Goal: Task Accomplishment & Management: Use online tool/utility

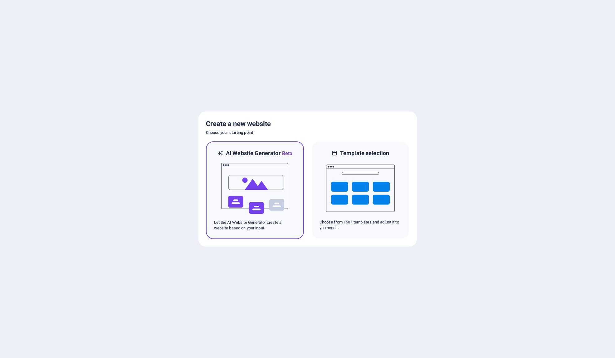
click at [255, 174] on img at bounding box center [255, 188] width 69 height 62
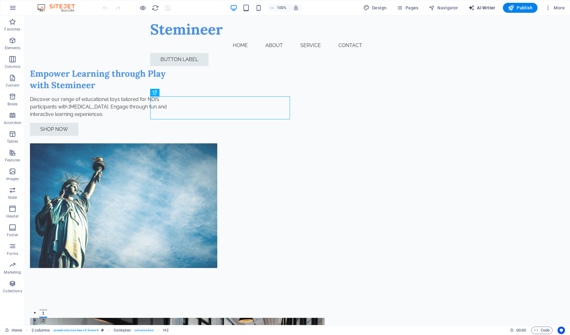
click at [485, 8] on span "AI Writer" at bounding box center [481, 8] width 27 height 6
select select "English"
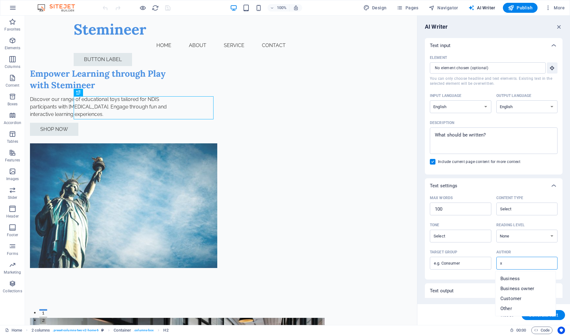
type input "x"
click at [459, 66] on input "Element ​ You can only choose headline and text elements. Existing text in the …" at bounding box center [485, 67] width 111 height 11
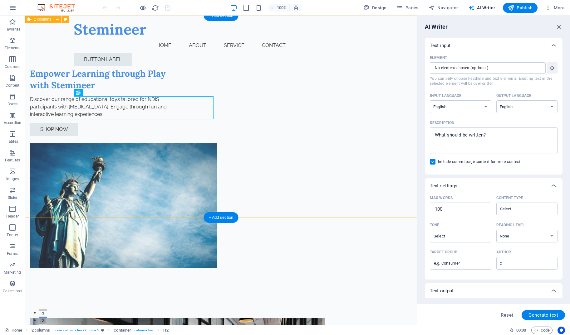
click at [362, 46] on div "Empower Learning through Play with Stemineer Discover our range of educational …" at bounding box center [221, 155] width 392 height 278
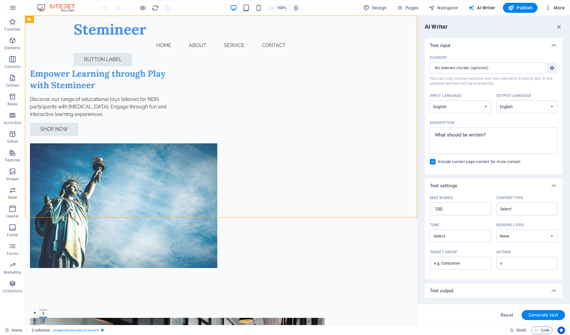
click at [555, 7] on span "More" at bounding box center [555, 8] width 20 height 6
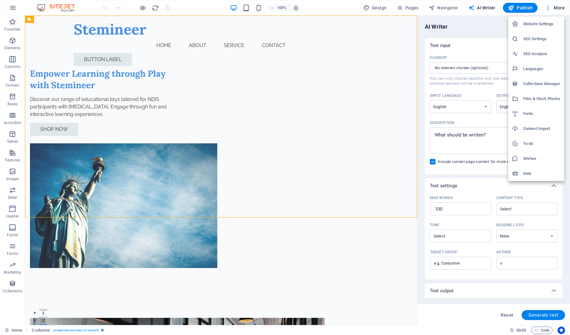
click at [12, 11] on div at bounding box center [285, 167] width 570 height 335
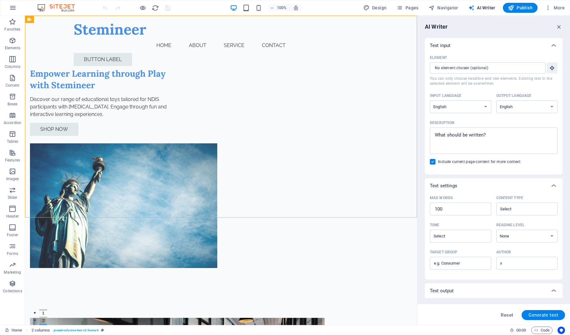
click at [13, 8] on div "Website Settings SEO Settings SEO Analysis Languages Collections Manager Files …" at bounding box center [285, 170] width 570 height 332
click at [13, 8] on icon "button" at bounding box center [12, 7] width 7 height 7
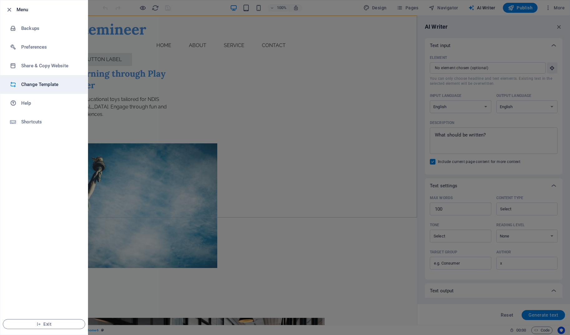
click at [42, 86] on h6 "Change Template" at bounding box center [50, 84] width 58 height 7
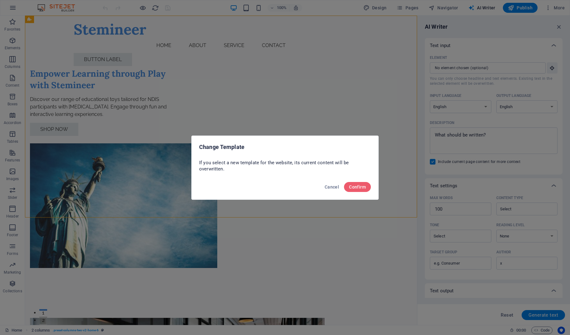
click at [354, 192] on div "Cancel Confirm" at bounding box center [285, 188] width 187 height 21
click at [355, 187] on span "Confirm" at bounding box center [357, 187] width 17 height 5
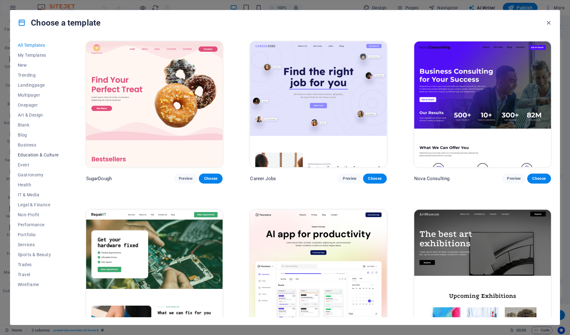
click at [33, 153] on span "Education & Culture" at bounding box center [38, 155] width 41 height 5
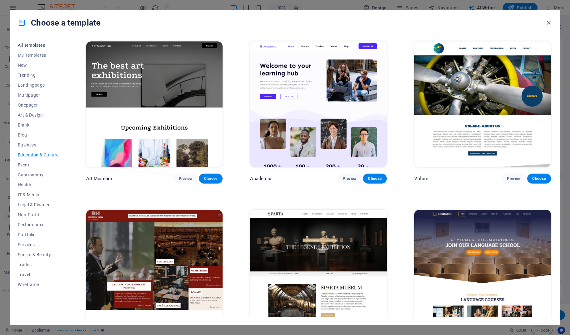
click at [36, 45] on span "All Templates" at bounding box center [38, 45] width 41 height 5
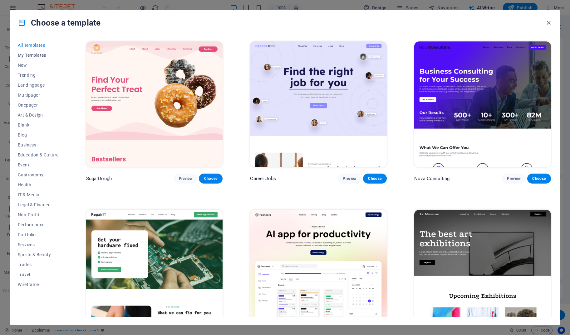
click at [33, 57] on span "My Templates" at bounding box center [38, 55] width 41 height 5
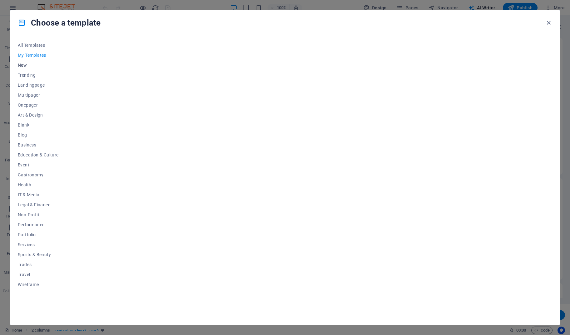
click at [24, 67] on span "New" at bounding box center [38, 65] width 41 height 5
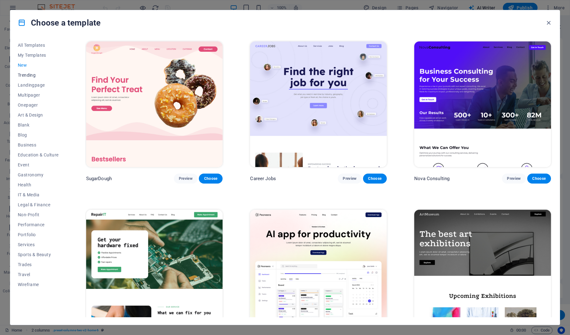
click at [32, 74] on span "Trending" at bounding box center [38, 75] width 41 height 5
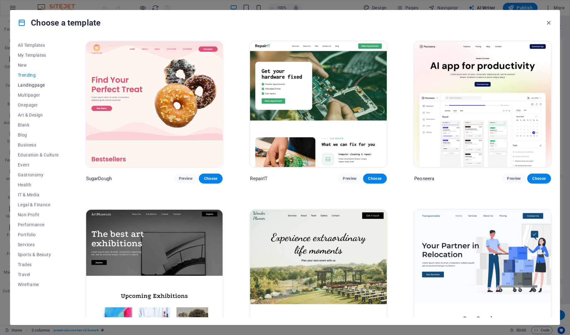
click at [31, 85] on span "Landingpage" at bounding box center [38, 85] width 41 height 5
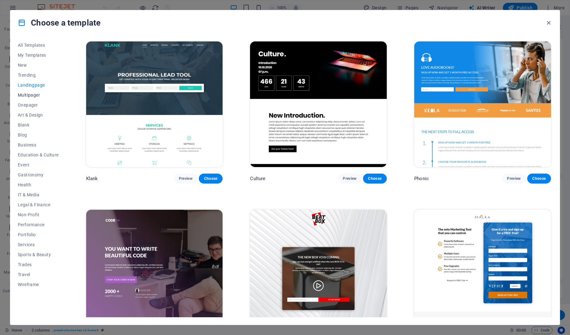
click at [26, 95] on span "Multipager" at bounding box center [38, 95] width 41 height 5
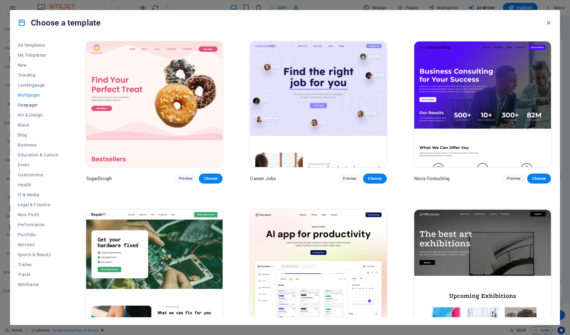
click at [30, 104] on span "Onepager" at bounding box center [38, 105] width 41 height 5
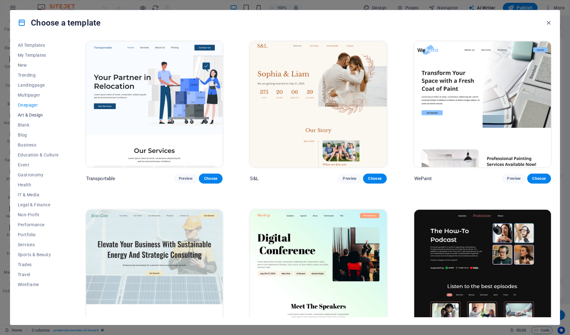
click at [28, 116] on span "Art & Design" at bounding box center [38, 115] width 41 height 5
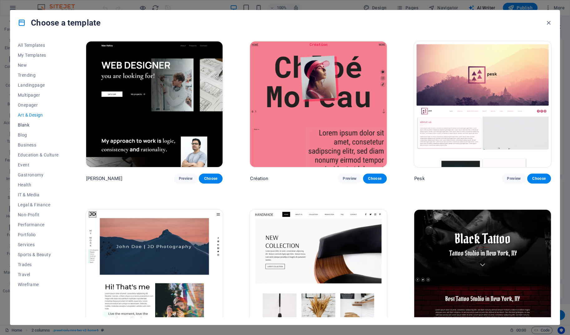
click at [28, 127] on span "Blank" at bounding box center [38, 125] width 41 height 5
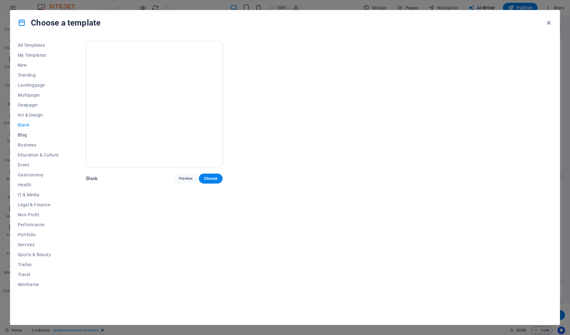
click at [20, 133] on span "Blog" at bounding box center [38, 135] width 41 height 5
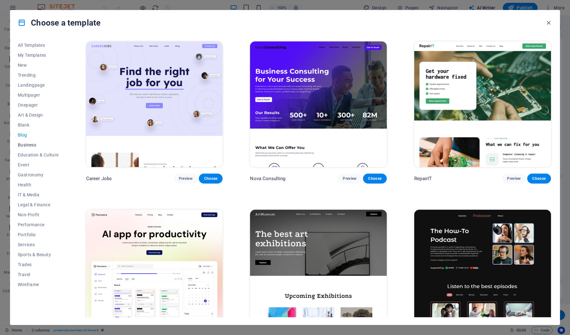
click at [22, 145] on span "Business" at bounding box center [38, 145] width 41 height 5
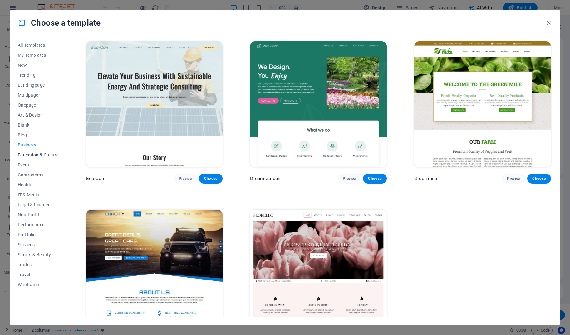
click at [29, 154] on span "Education & Culture" at bounding box center [38, 155] width 41 height 5
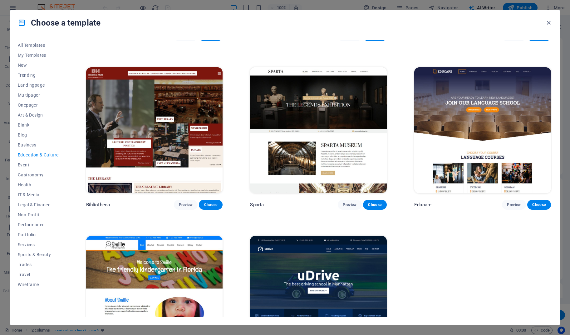
scroll to position [201, 0]
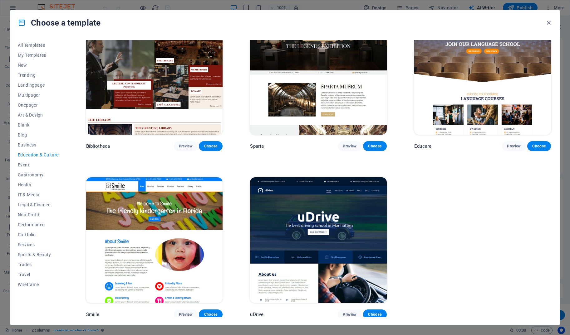
click at [140, 219] on img at bounding box center [154, 241] width 137 height 126
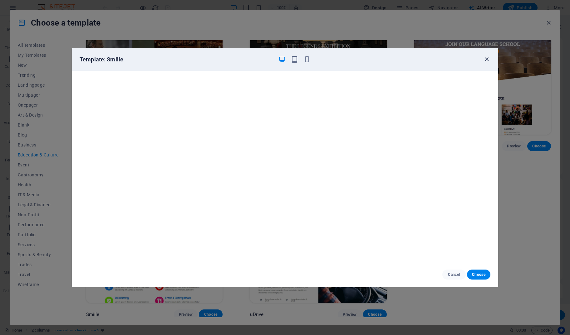
click at [488, 60] on icon "button" at bounding box center [486, 59] width 7 height 7
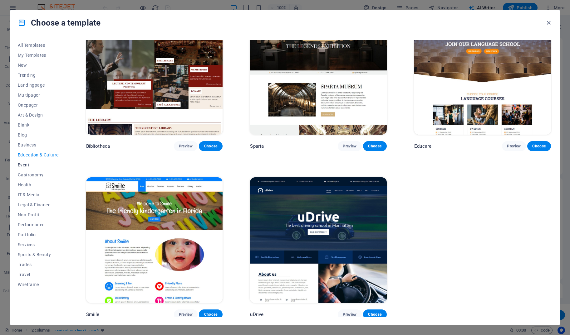
click at [28, 165] on span "Event" at bounding box center [38, 165] width 41 height 5
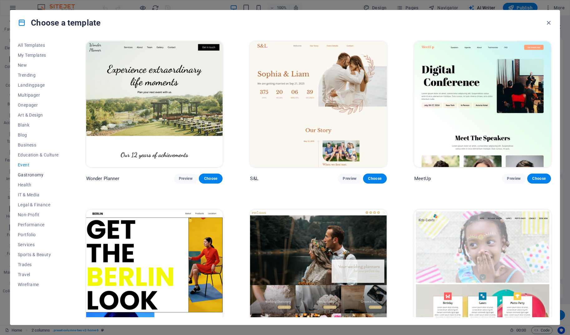
click at [29, 175] on span "Gastronomy" at bounding box center [38, 175] width 41 height 5
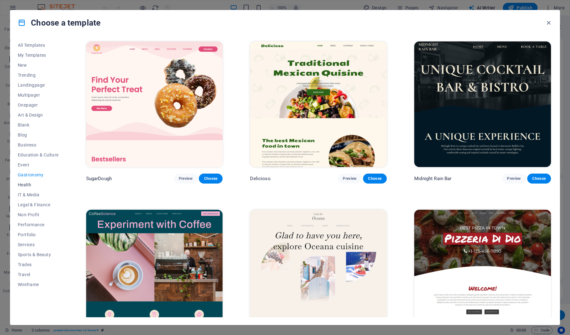
click at [27, 185] on span "Health" at bounding box center [38, 185] width 41 height 5
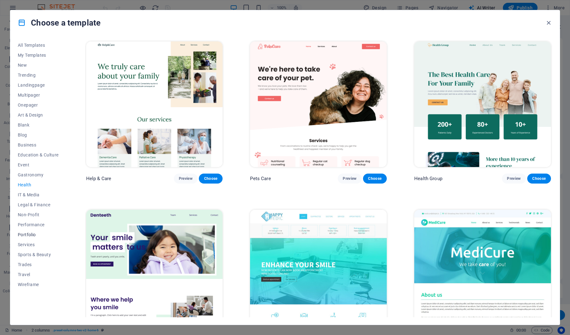
click at [28, 234] on span "Portfolio" at bounding box center [38, 234] width 41 height 5
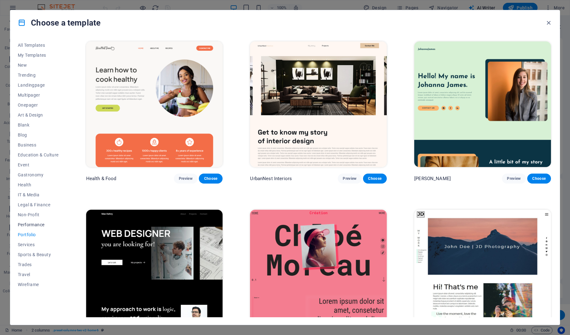
click at [30, 223] on span "Performance" at bounding box center [38, 224] width 41 height 5
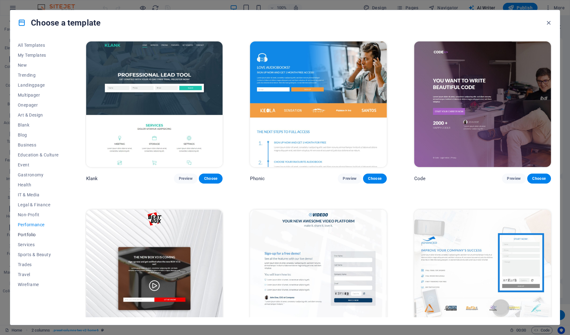
click at [32, 235] on span "Portfolio" at bounding box center [38, 234] width 41 height 5
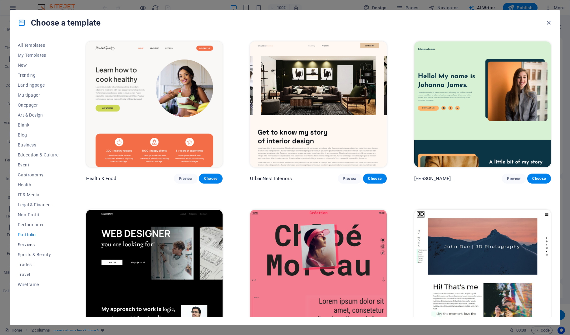
click at [29, 244] on span "Services" at bounding box center [38, 244] width 41 height 5
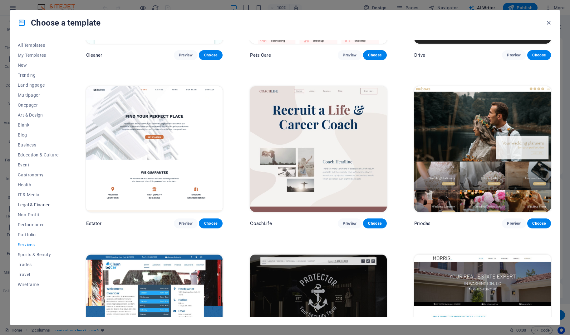
scroll to position [461, 0]
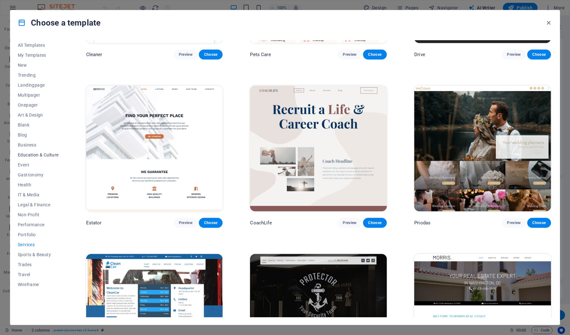
click at [29, 153] on span "Education & Culture" at bounding box center [38, 155] width 41 height 5
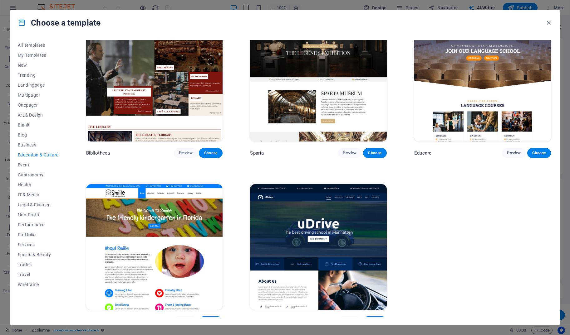
scroll to position [201, 0]
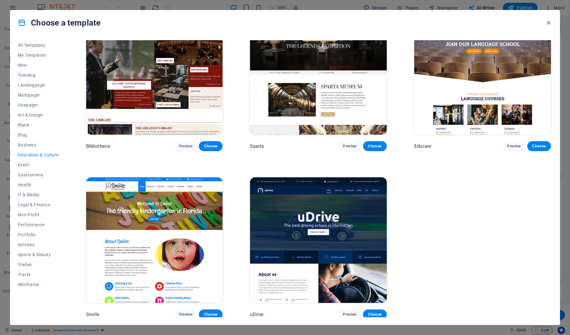
click at [168, 239] on img at bounding box center [154, 241] width 137 height 126
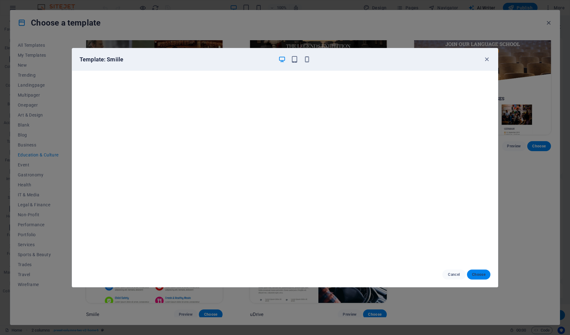
click at [475, 274] on span "Choose" at bounding box center [478, 274] width 13 height 5
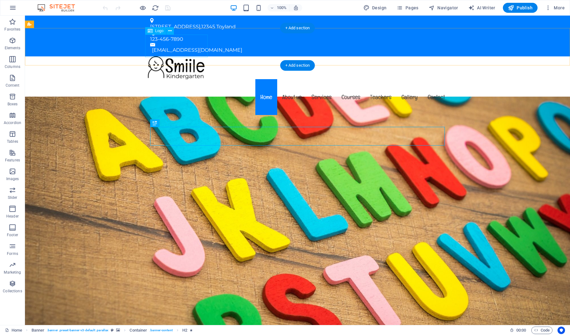
click at [171, 56] on div at bounding box center [297, 67] width 305 height 23
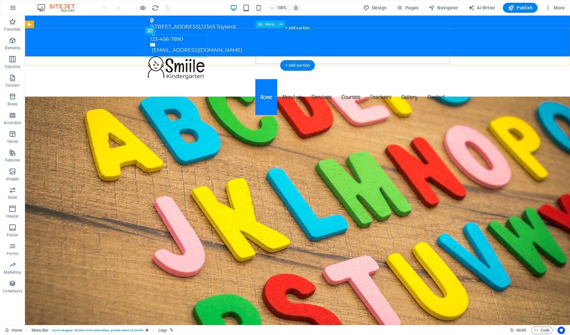
click at [294, 79] on nav "Home About us Services Courses Teachers Gallery Contact" at bounding box center [297, 97] width 305 height 36
click at [530, 56] on div "Menu Home About us Services Courses Teachers Gallery Contact" at bounding box center [297, 86] width 545 height 60
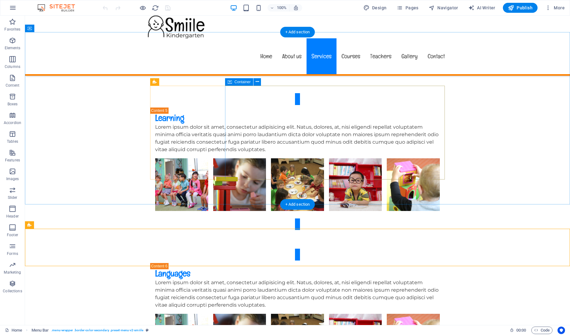
scroll to position [2017, 0]
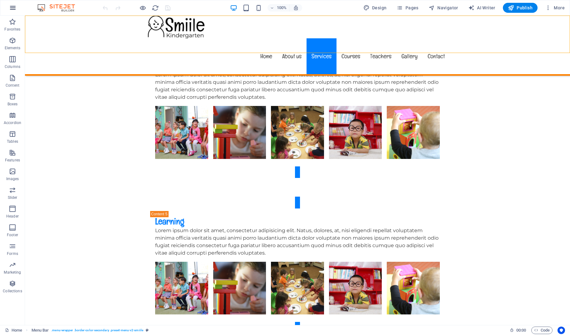
click at [15, 7] on icon "button" at bounding box center [12, 7] width 7 height 7
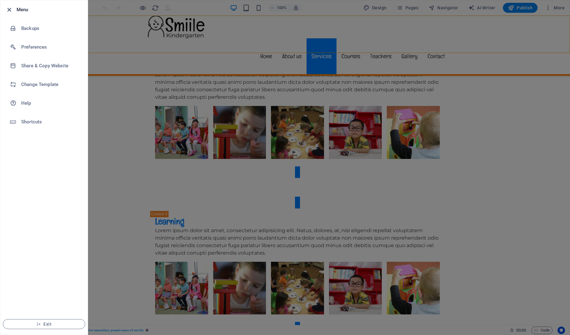
click at [9, 8] on icon "button" at bounding box center [9, 9] width 7 height 7
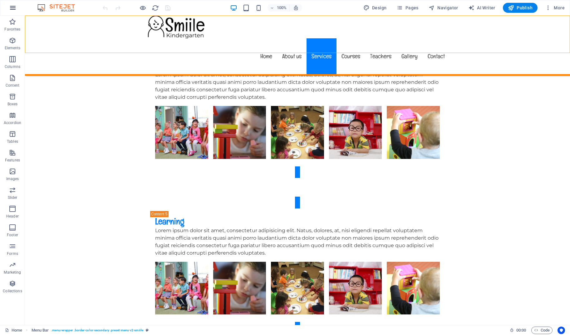
click at [12, 9] on icon "button" at bounding box center [12, 7] width 7 height 7
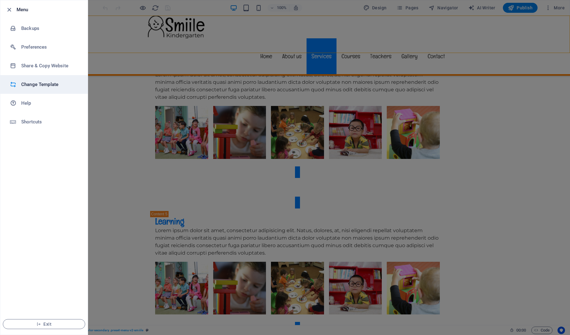
click at [29, 82] on h6 "Change Template" at bounding box center [50, 84] width 58 height 7
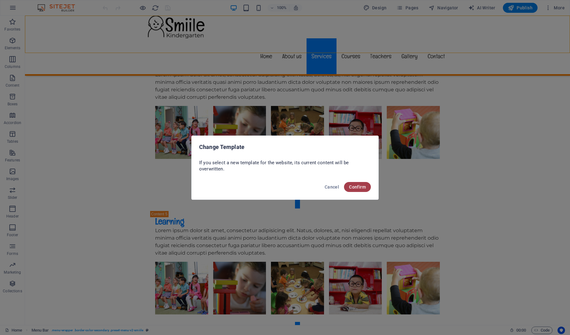
click at [364, 186] on span "Confirm" at bounding box center [357, 187] width 17 height 5
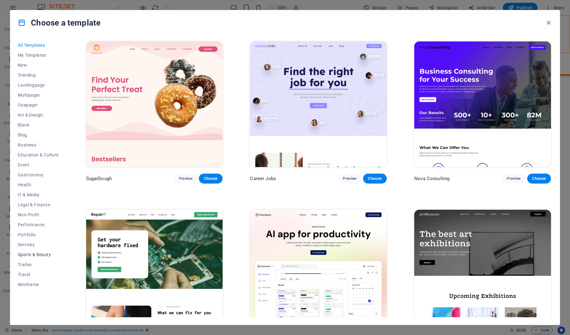
click at [24, 256] on span "Sports & Beauty" at bounding box center [38, 254] width 41 height 5
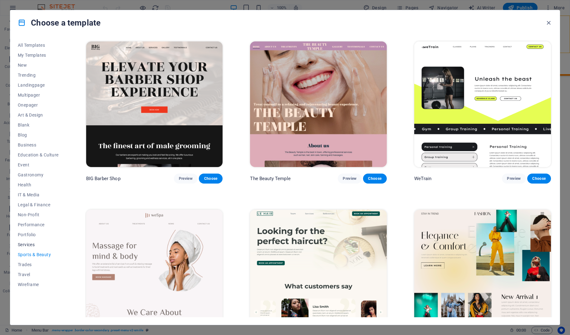
click at [25, 242] on span "Services" at bounding box center [38, 244] width 41 height 5
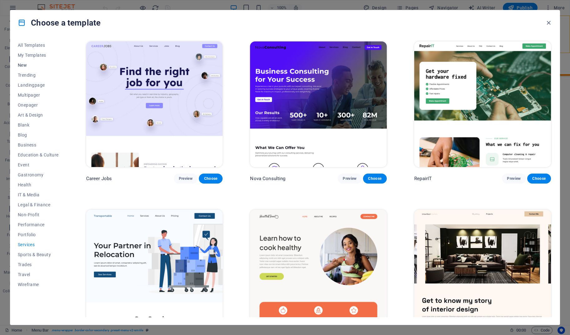
click at [25, 65] on span "New" at bounding box center [38, 65] width 41 height 5
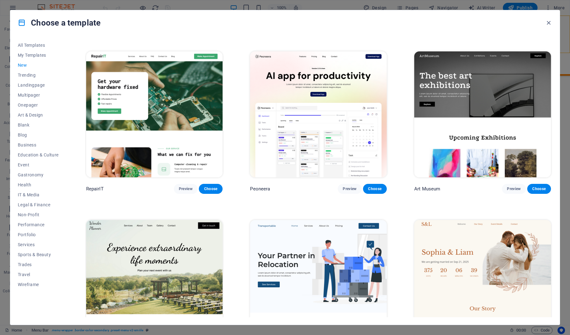
scroll to position [158, 0]
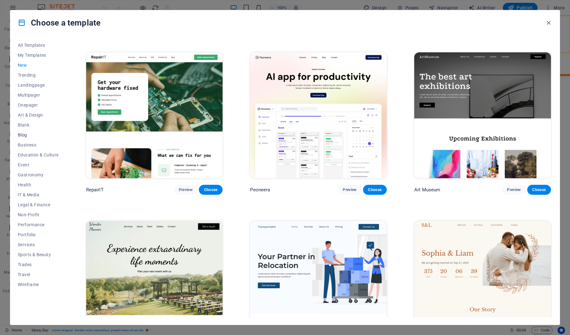
click at [23, 135] on span "Blog" at bounding box center [38, 135] width 41 height 5
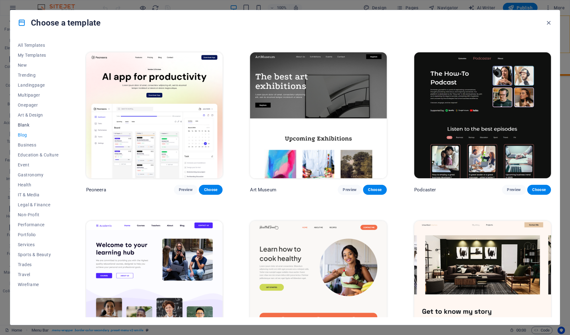
scroll to position [0, 0]
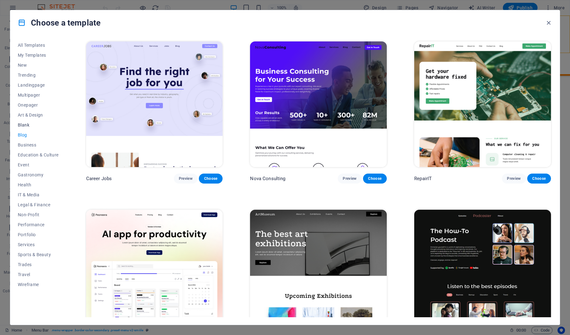
click at [25, 125] on span "Blank" at bounding box center [38, 125] width 41 height 5
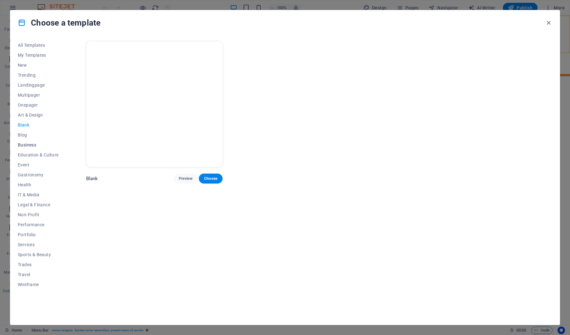
click at [23, 148] on button "Business" at bounding box center [38, 145] width 41 height 10
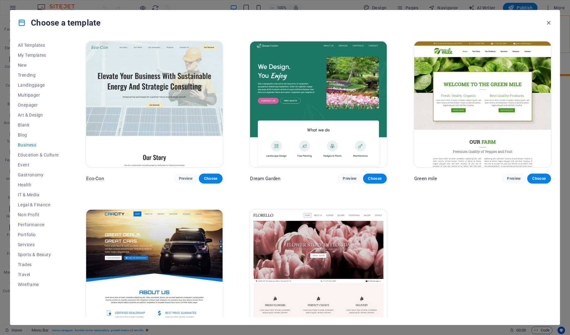
scroll to position [33, 0]
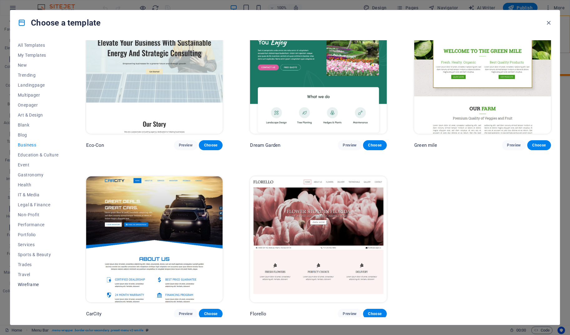
click at [25, 282] on span "Wireframe" at bounding box center [38, 284] width 41 height 5
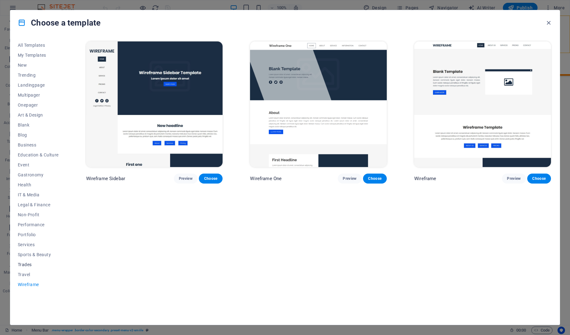
click at [26, 267] on span "Trades" at bounding box center [38, 264] width 41 height 5
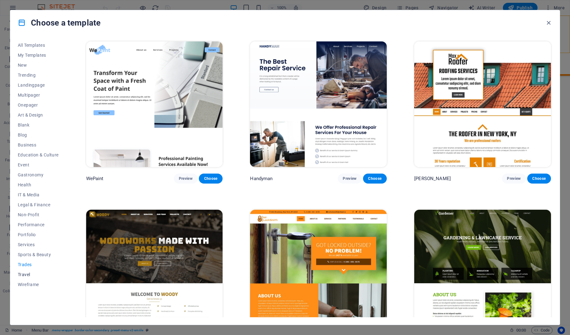
click at [26, 274] on span "Travel" at bounding box center [38, 274] width 41 height 5
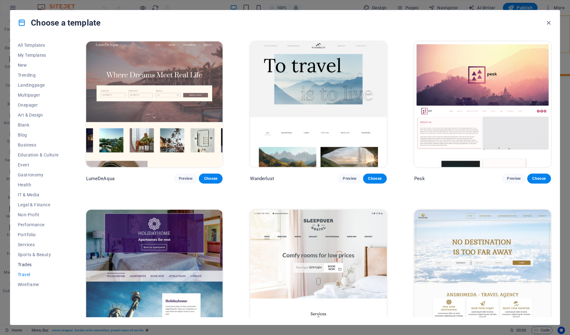
click at [27, 260] on button "Trades" at bounding box center [38, 265] width 41 height 10
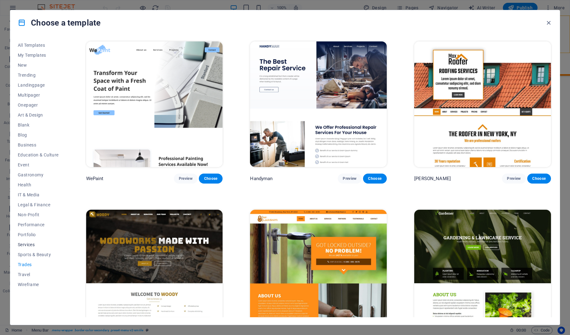
click at [29, 245] on span "Services" at bounding box center [38, 244] width 41 height 5
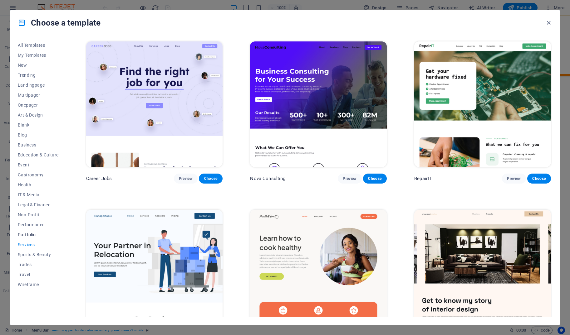
click at [24, 236] on span "Portfolio" at bounding box center [38, 234] width 41 height 5
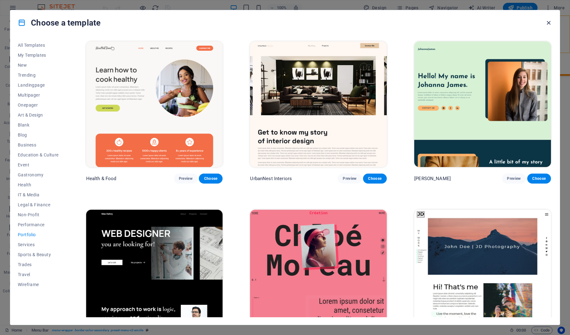
click at [549, 24] on icon "button" at bounding box center [548, 22] width 7 height 7
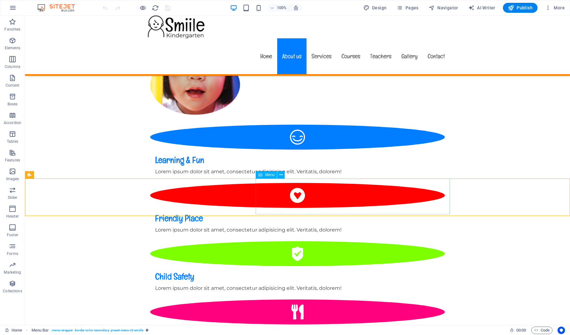
scroll to position [514, 0]
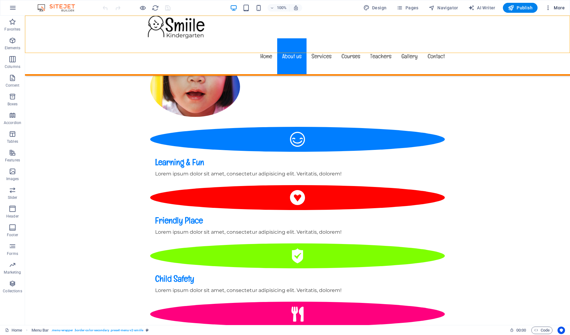
click at [560, 7] on span "More" at bounding box center [555, 8] width 20 height 6
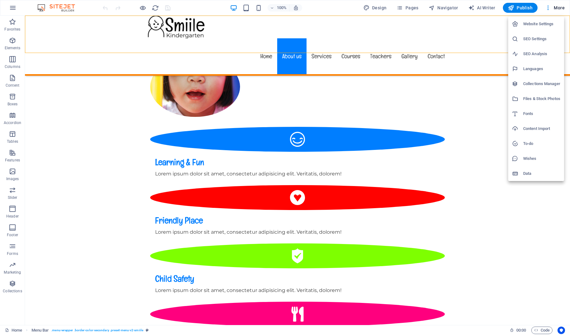
click at [548, 7] on div at bounding box center [285, 167] width 570 height 335
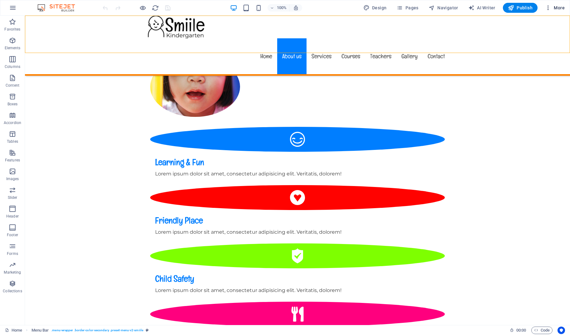
click at [548, 9] on icon "button" at bounding box center [548, 8] width 6 height 6
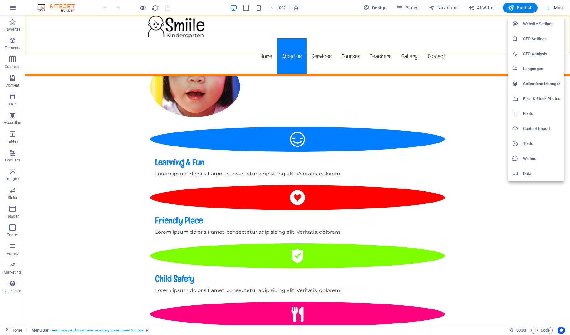
click at [10, 8] on div at bounding box center [285, 167] width 570 height 335
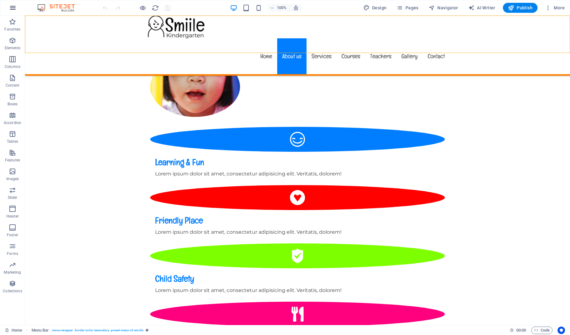
click at [12, 8] on icon "button" at bounding box center [12, 7] width 7 height 7
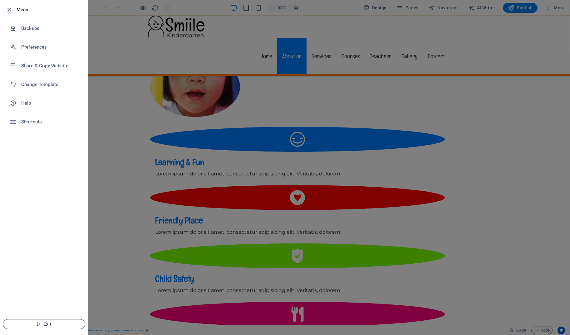
click at [58, 324] on span "Exit" at bounding box center [44, 324] width 72 height 5
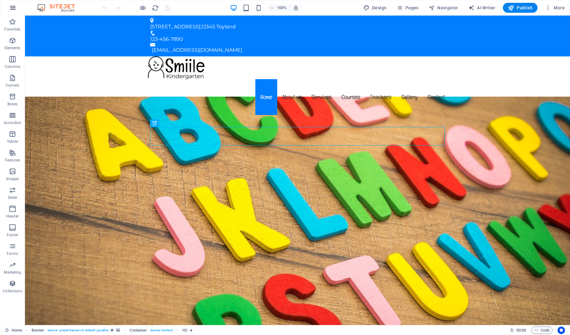
click at [17, 9] on button "button" at bounding box center [12, 7] width 15 height 15
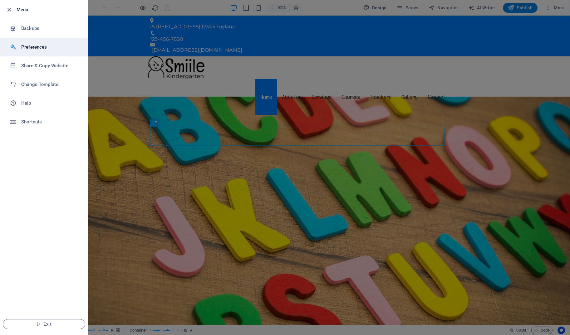
click at [34, 42] on li "Preferences" at bounding box center [43, 47] width 87 height 19
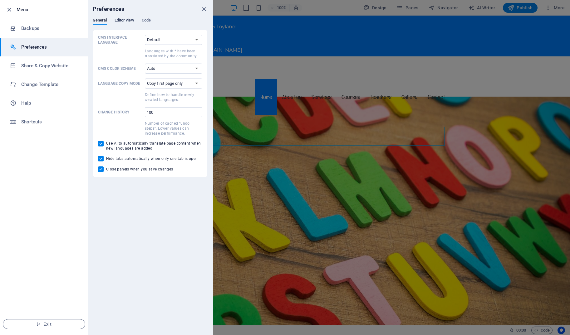
click at [125, 21] on span "Editor view" at bounding box center [125, 21] width 20 height 9
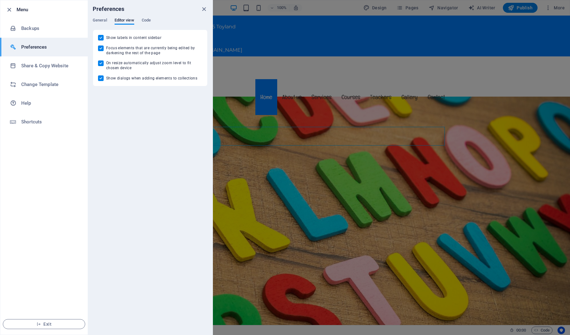
click at [152, 20] on div "General Editor view Code" at bounding box center [150, 24] width 115 height 12
click at [146, 20] on span "Code" at bounding box center [146, 21] width 9 height 9
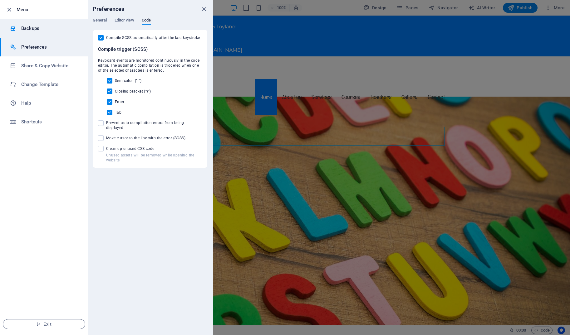
click at [30, 32] on li "Backups" at bounding box center [43, 28] width 87 height 19
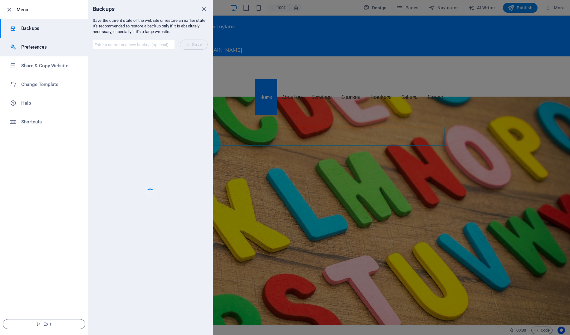
click at [29, 52] on li "Preferences" at bounding box center [43, 47] width 87 height 19
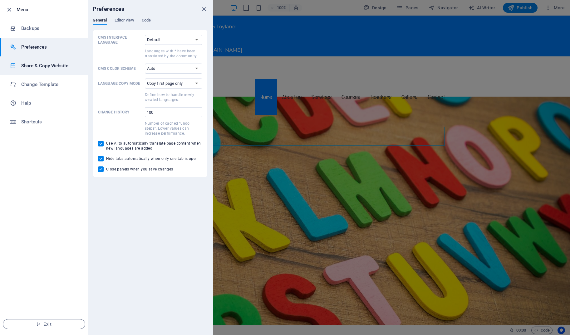
click at [31, 63] on h6 "Share & Copy Website" at bounding box center [50, 65] width 58 height 7
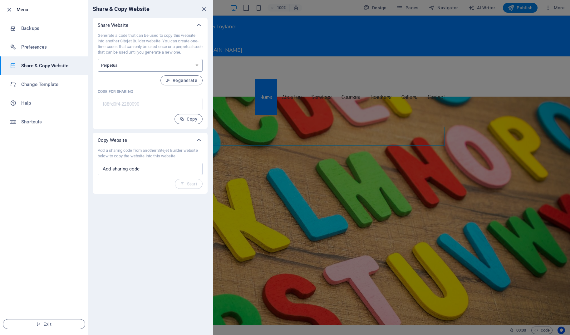
click at [168, 69] on select "One-time Perpetual" at bounding box center [150, 65] width 105 height 13
click at [140, 167] on input "text" at bounding box center [150, 169] width 105 height 12
click at [182, 78] on span "Regenerate" at bounding box center [182, 80] width 32 height 5
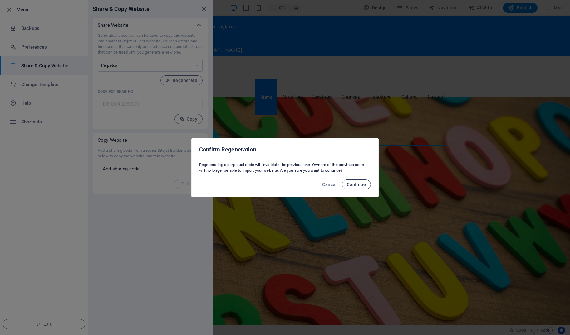
click at [355, 184] on span "Continue" at bounding box center [356, 184] width 19 height 5
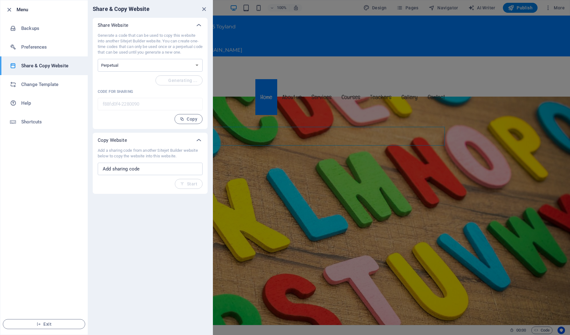
type input "f50ec8cd-2280090"
click at [32, 85] on h6 "Change Template" at bounding box center [50, 84] width 58 height 7
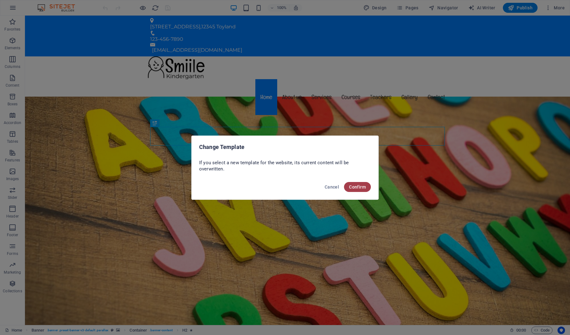
click at [352, 187] on span "Confirm" at bounding box center [357, 187] width 17 height 5
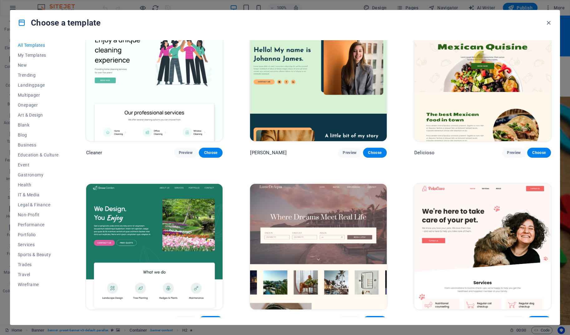
scroll to position [1209, 0]
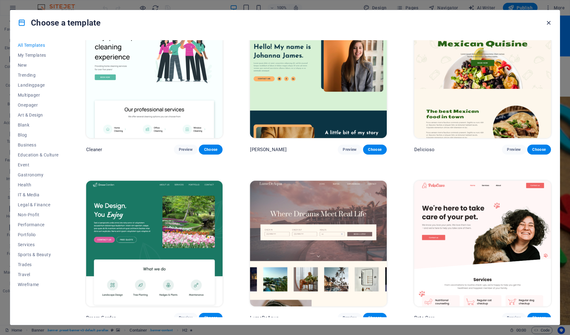
click at [551, 26] on icon "button" at bounding box center [548, 22] width 7 height 7
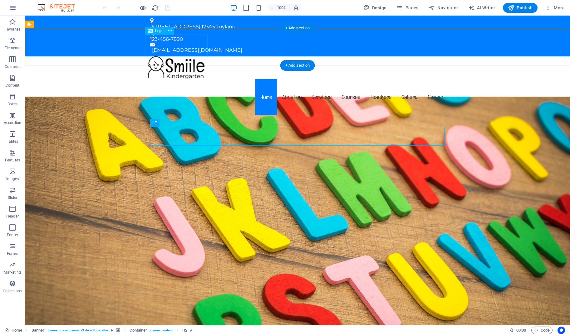
click at [160, 56] on div at bounding box center [297, 67] width 305 height 23
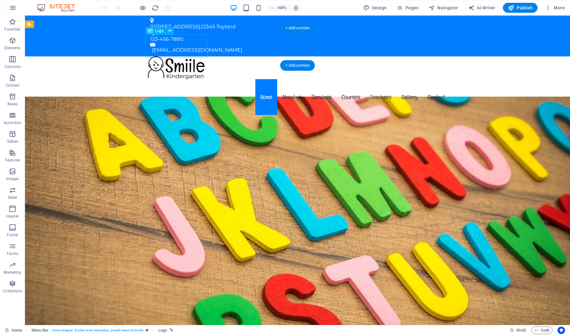
click at [186, 56] on div at bounding box center [297, 67] width 305 height 23
click at [76, 56] on div "Menu Home About us Services Courses Teachers Gallery Contact" at bounding box center [297, 86] width 545 height 60
select select "px"
